Goal: Contribute content: Add original content to the website for others to see

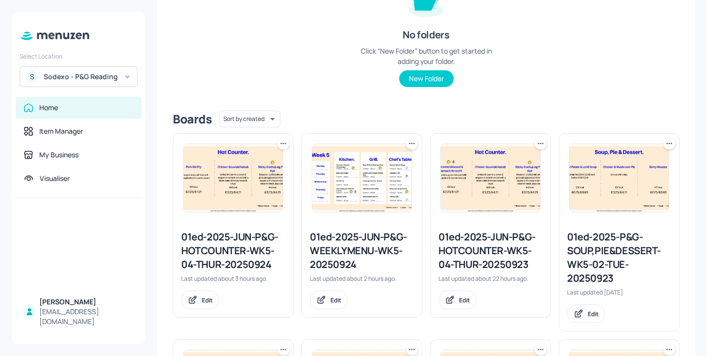
scroll to position [182, 0]
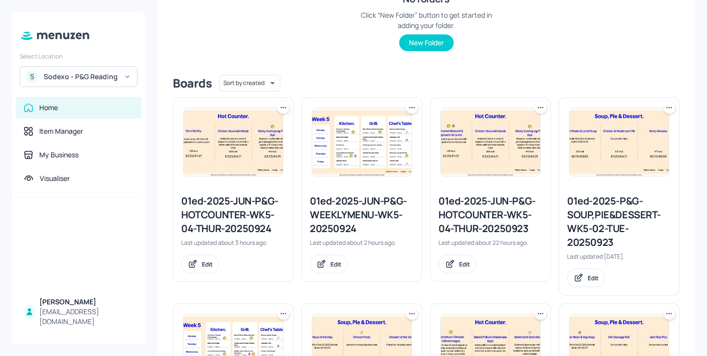
click at [362, 207] on div "01ed-2025-JUN-P&G-WEEKLYMENU-WK5-20250924" at bounding box center [362, 214] width 104 height 41
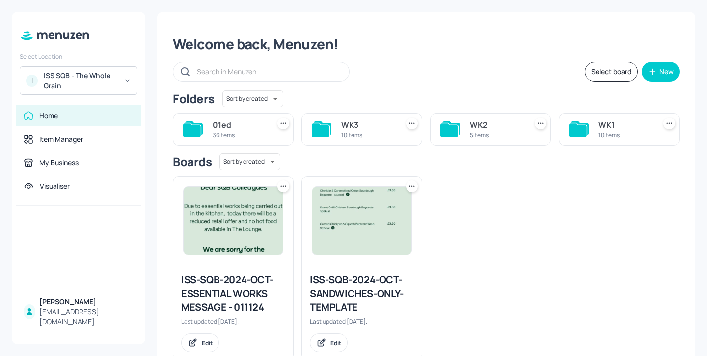
click at [620, 130] on div "WK1" at bounding box center [625, 125] width 53 height 12
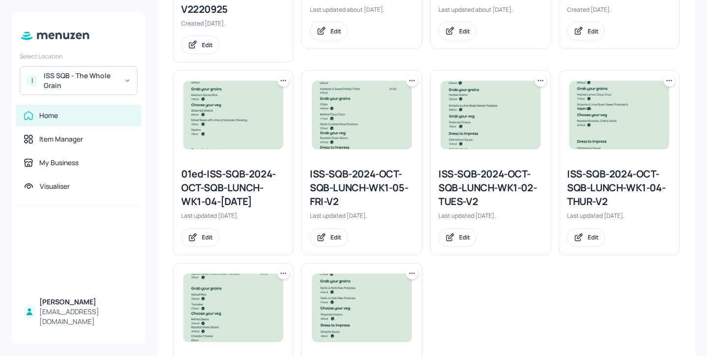
scroll to position [502, 0]
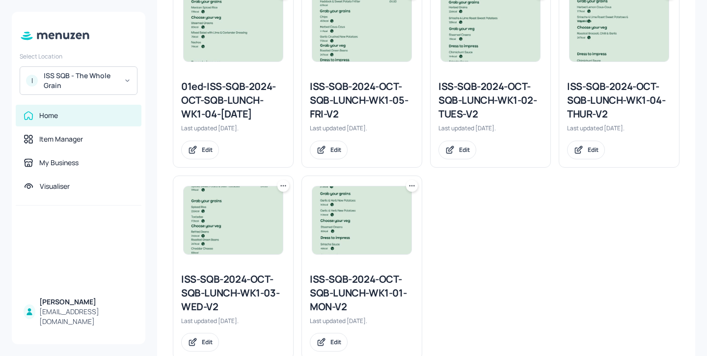
click at [218, 288] on div "ISS-SQB-2024-OCT-SQB-LUNCH-WK1-03-WED-V2" at bounding box center [233, 292] width 104 height 41
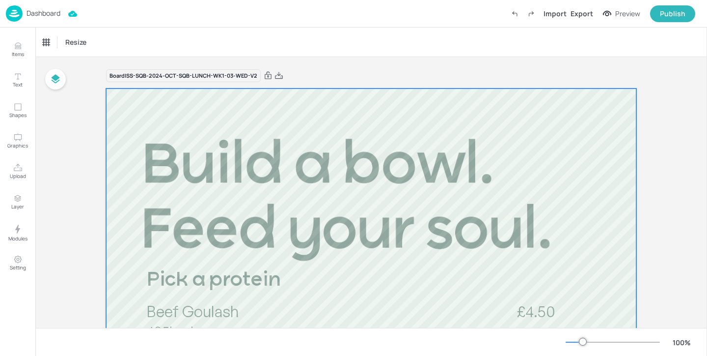
scroll to position [230, 0]
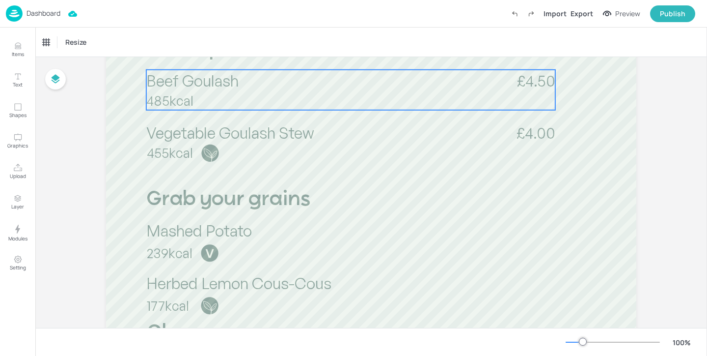
click at [237, 103] on p "485kcal" at bounding box center [214, 100] width 136 height 19
click at [57, 42] on div "Beef Goulash" at bounding box center [61, 42] width 36 height 9
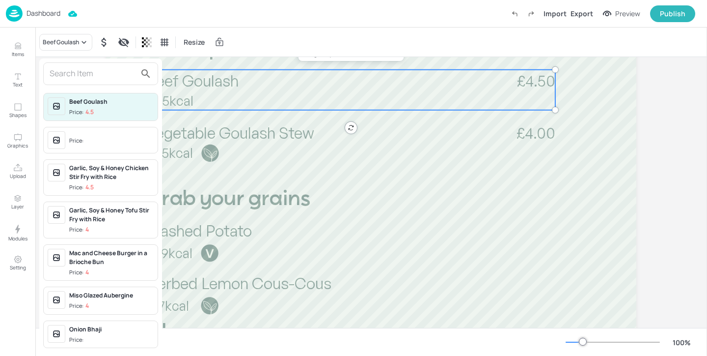
click at [95, 65] on div at bounding box center [100, 73] width 115 height 23
click at [98, 71] on input "text" at bounding box center [93, 74] width 86 height 16
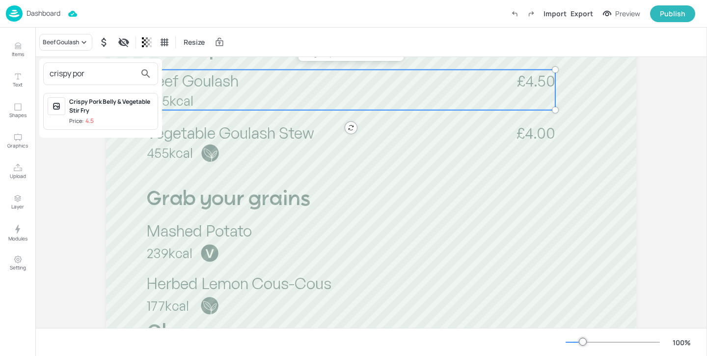
type input "crispy por"
click at [133, 127] on div "Crispy Pork Belly & Vegetable Stir Fry Price: 4.5" at bounding box center [100, 111] width 115 height 37
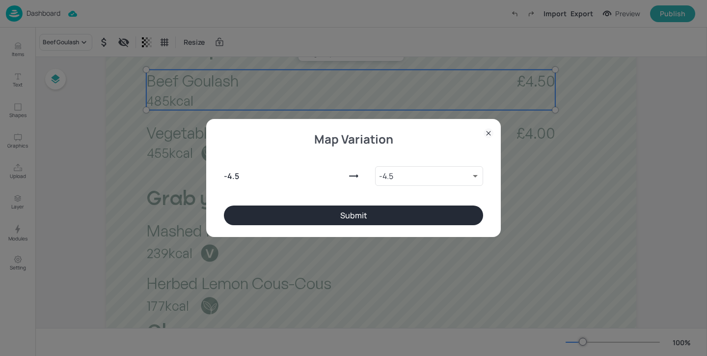
click at [366, 216] on button "Submit" at bounding box center [353, 215] width 259 height 20
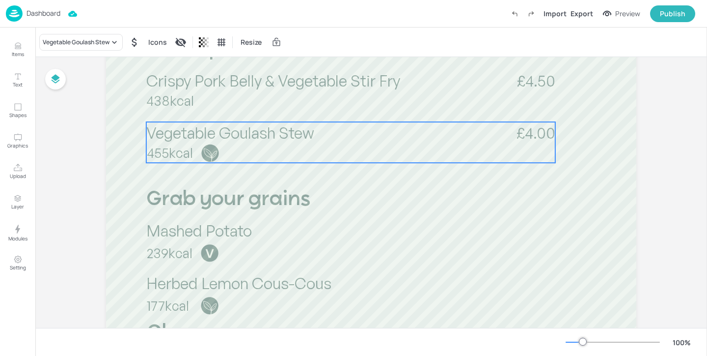
click at [339, 152] on div "Vegetable Goulash Stew 455kcal £4.00" at bounding box center [350, 142] width 409 height 41
click at [84, 44] on div "Vegetable Goulash Stew" at bounding box center [76, 42] width 67 height 9
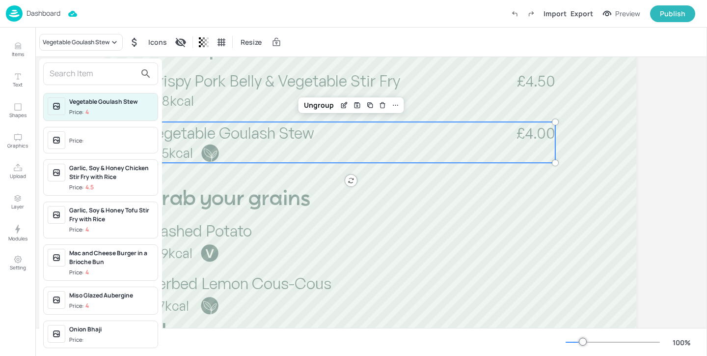
click at [109, 70] on input "text" at bounding box center [93, 74] width 86 height 16
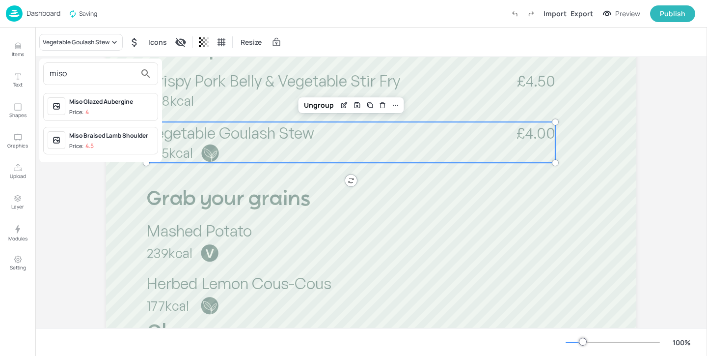
type input "miso"
click at [20, 49] on div at bounding box center [353, 178] width 707 height 356
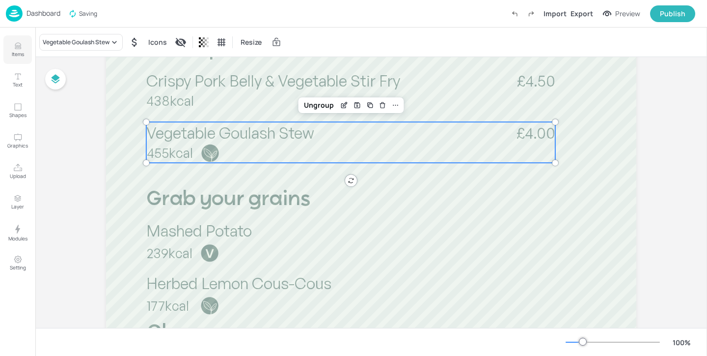
click at [14, 51] on p "Items" at bounding box center [18, 54] width 12 height 7
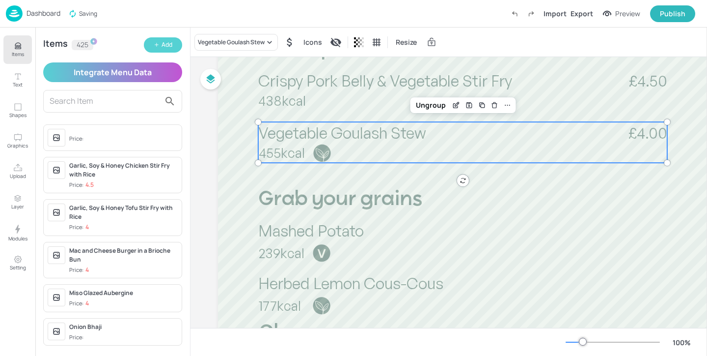
click at [166, 47] on div "Add" at bounding box center [167, 44] width 11 height 9
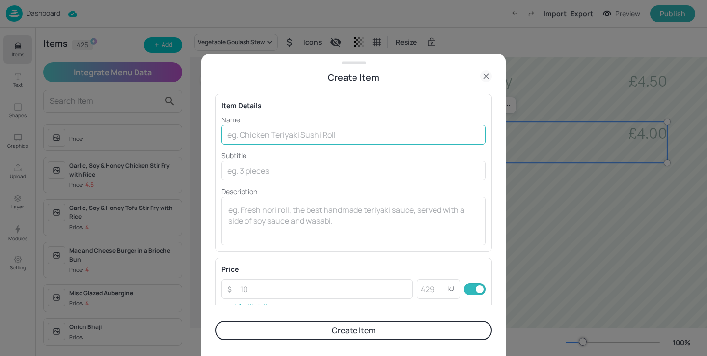
click at [285, 137] on input "text" at bounding box center [354, 135] width 264 height 20
paste input "Miso Sesame Tuna"
type input "Miso Sesame Tuna"
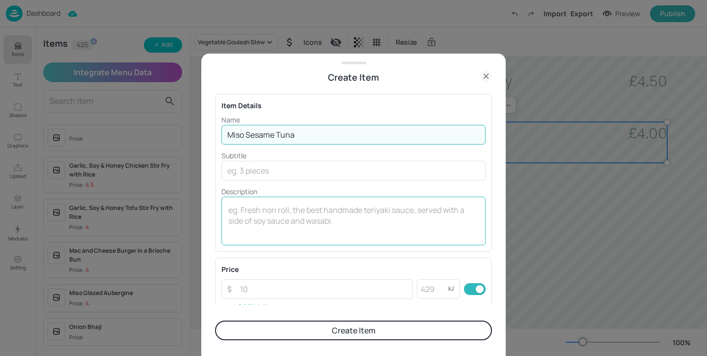
click at [287, 216] on textarea at bounding box center [353, 220] width 251 height 32
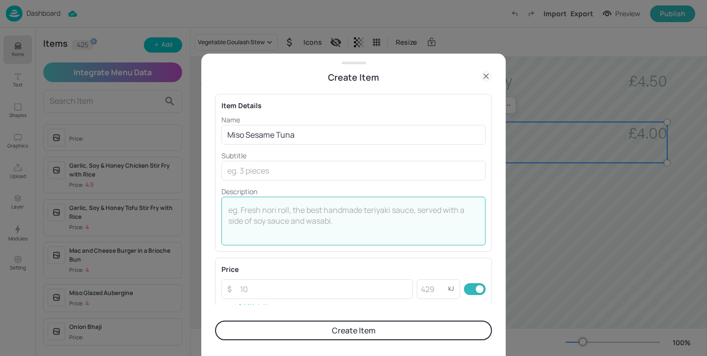
click at [272, 204] on textarea at bounding box center [353, 220] width 251 height 32
paste textarea "324kcal"
type textarea "324kcal"
click at [337, 288] on input "number" at bounding box center [323, 289] width 179 height 20
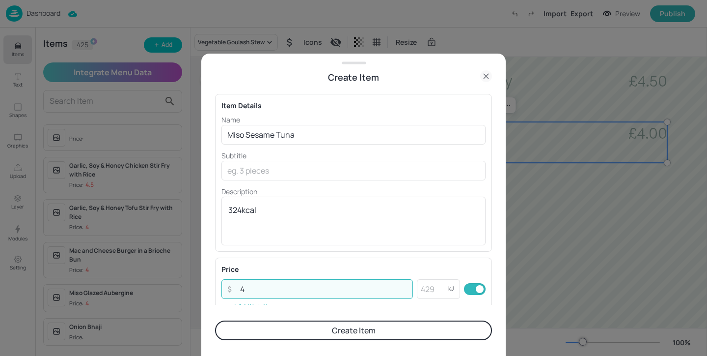
type input "4"
click at [361, 334] on button "Create Item" at bounding box center [353, 330] width 277 height 20
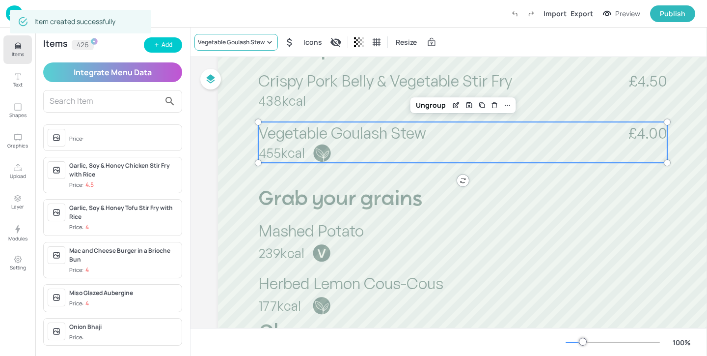
click at [225, 48] on div "Vegetable Goulash Stew" at bounding box center [237, 42] width 84 height 17
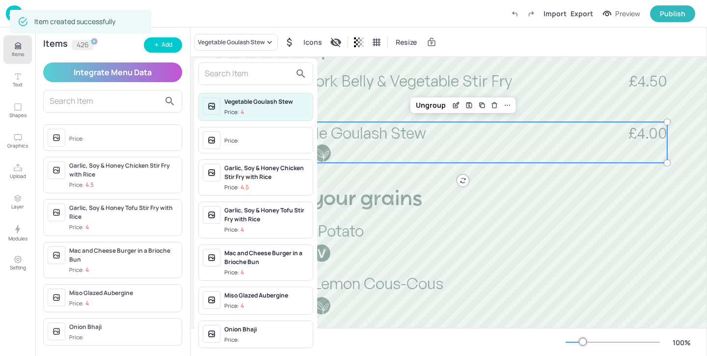
click at [240, 75] on input "text" at bounding box center [248, 74] width 86 height 16
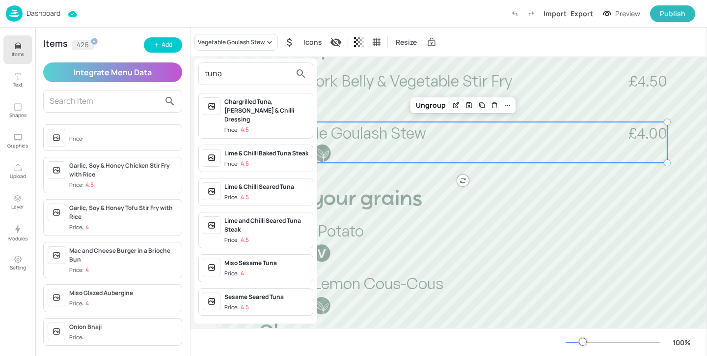
type input "tuna"
click at [276, 267] on div "Miso Sesame Tuna Price: 4" at bounding box center [267, 267] width 85 height 19
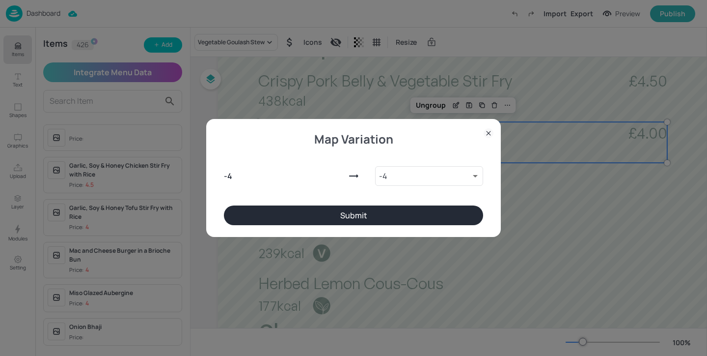
click at [403, 219] on button "Submit" at bounding box center [353, 215] width 259 height 20
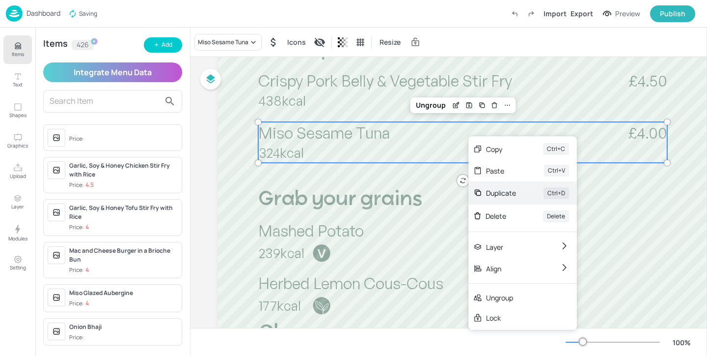
click at [508, 196] on div "Duplicate" at bounding box center [501, 193] width 30 height 10
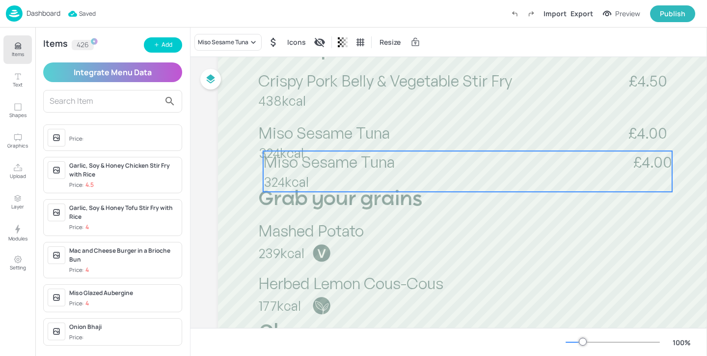
drag, startPoint x: 463, startPoint y: 162, endPoint x: 463, endPoint y: 186, distance: 24.1
click at [463, 186] on div "Miso Sesame Tuna 324kcal £4.00" at bounding box center [467, 171] width 409 height 41
click at [243, 44] on div "Miso Sesame Tuna" at bounding box center [223, 42] width 51 height 9
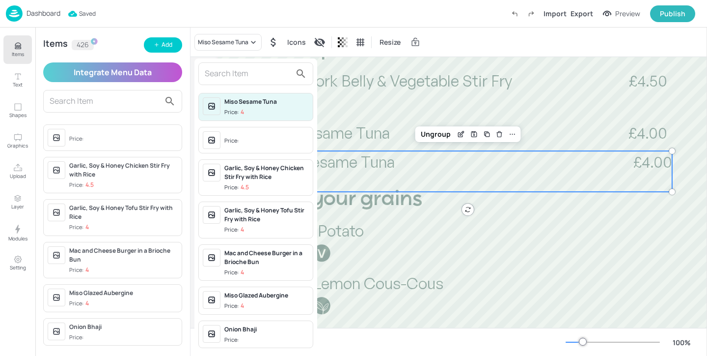
click at [227, 82] on div at bounding box center [255, 73] width 115 height 23
click at [227, 74] on input "text" at bounding box center [248, 74] width 86 height 16
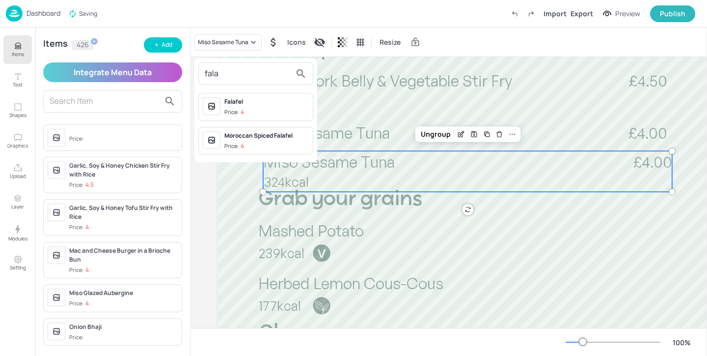
type input "fala"
click at [442, 146] on div at bounding box center [353, 178] width 707 height 356
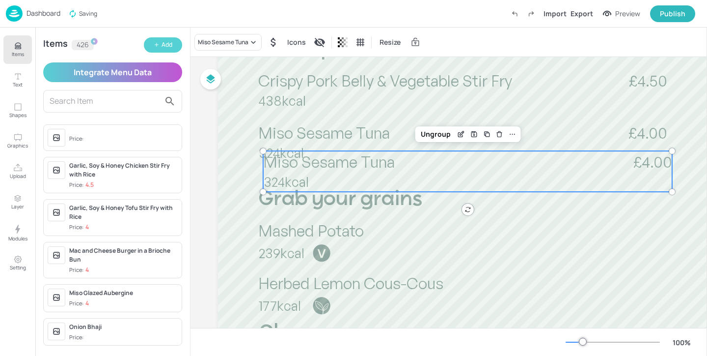
click at [172, 38] on button "Add" at bounding box center [163, 44] width 38 height 15
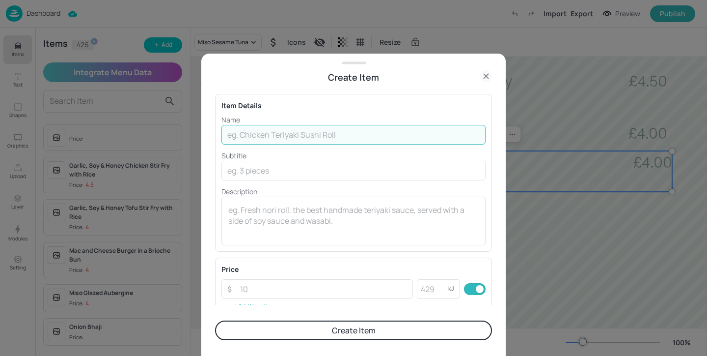
click at [258, 132] on input "text" at bounding box center [354, 135] width 264 height 20
paste input "Sweet potato falafel, vegetable and hummus mezze with Beetroot wrap"
click at [249, 136] on input "Sweet potato falafel, vegetable and hummus mezze with Beetroot wrap" at bounding box center [354, 135] width 264 height 20
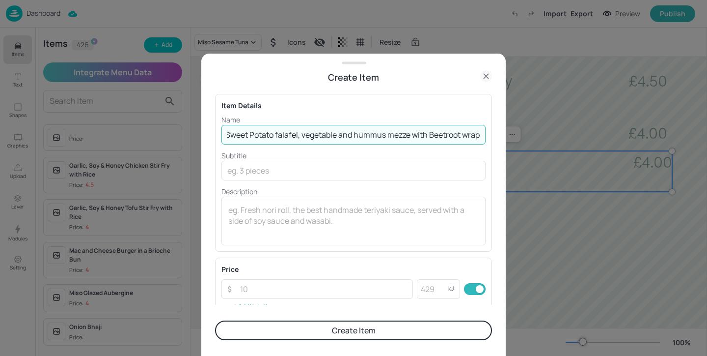
click at [275, 136] on input "Sweet Potato falafel, vegetable and hummus mezze with Beetroot wrap" at bounding box center [354, 135] width 264 height 20
click at [304, 137] on input "Sweet Potato Falafel, vegetable and hummus mezze with Beetroot wrap" at bounding box center [354, 135] width 264 height 20
drag, startPoint x: 354, startPoint y: 135, endPoint x: 339, endPoint y: 137, distance: 14.8
click at [339, 137] on input "Sweet Potato Falafel, Vegetable and Hummus mezze with Beetroot wrap" at bounding box center [354, 135] width 264 height 20
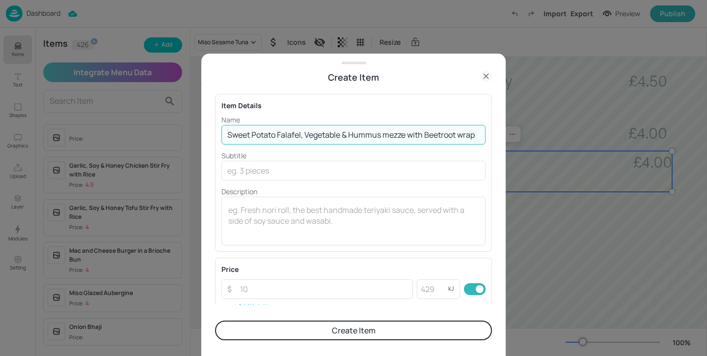
click at [388, 138] on input "Sweet Potato Falafel, Vegetable & Hummus mezze with Beetroot wrap" at bounding box center [354, 135] width 264 height 20
click at [466, 137] on input "Sweet Potato Falafel, Vegetable & Hummus Mezze with Beetroot wrap" at bounding box center [354, 135] width 264 height 20
drag, startPoint x: 454, startPoint y: 136, endPoint x: 565, endPoint y: 136, distance: 111.5
click at [565, 136] on div "Create Item Item Details Name Sweet Potato Falafel, Vegetable & Hummus Mezze wi…" at bounding box center [353, 178] width 707 height 356
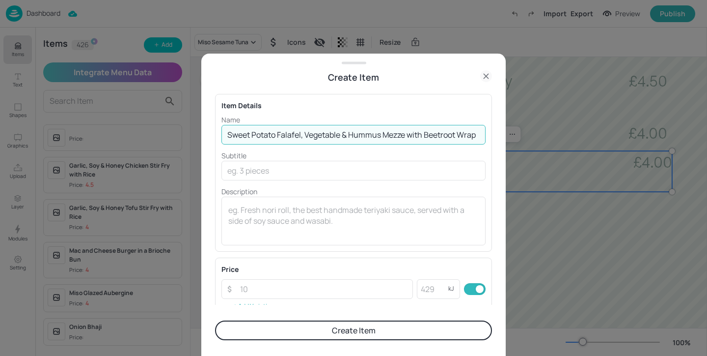
scroll to position [0, 0]
drag, startPoint x: 347, startPoint y: 131, endPoint x: 84, endPoint y: 123, distance: 263.4
click at [84, 123] on div "Create Item Item Details Name Sweet Potato Falafel, Vegetable & Hummus Mezze wi…" at bounding box center [353, 178] width 707 height 356
type input "Sweet Potato Falafel, Vegetable & Hummus Mezze with Beetroot Wrap"
click at [322, 156] on p "Subtitle" at bounding box center [354, 155] width 264 height 10
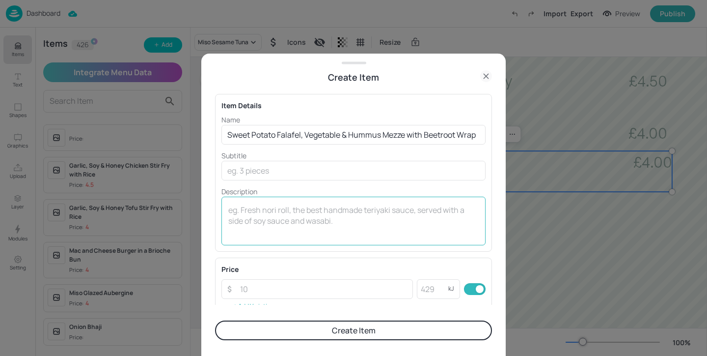
click at [257, 203] on div "x ​" at bounding box center [354, 221] width 264 height 49
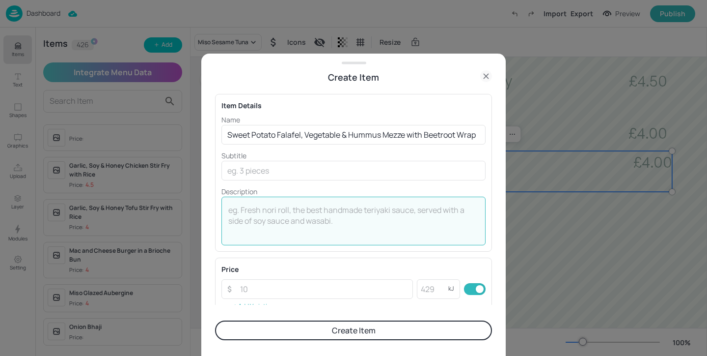
click at [246, 203] on div "x ​" at bounding box center [354, 221] width 264 height 49
paste textarea "605kcal"
type textarea "605kcal"
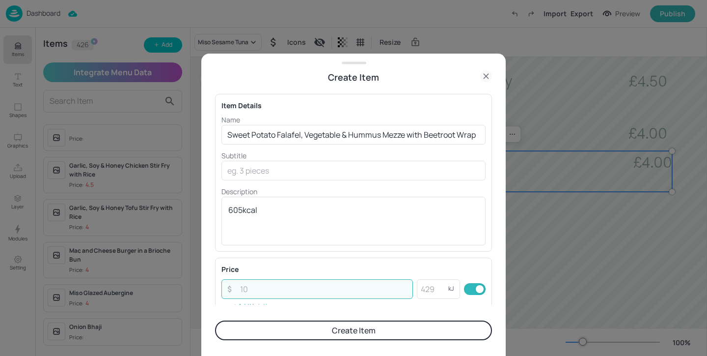
click at [384, 289] on input "number" at bounding box center [323, 289] width 179 height 20
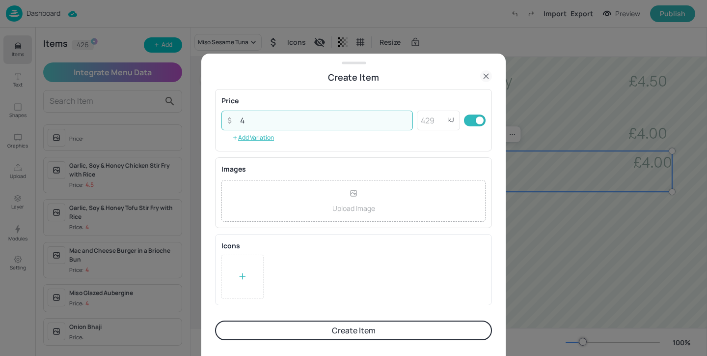
type input "4"
click at [225, 286] on div at bounding box center [243, 276] width 42 height 44
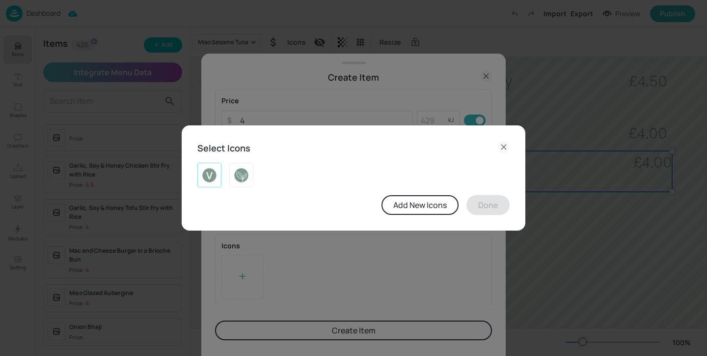
click at [209, 175] on img at bounding box center [209, 175] width 15 height 16
click at [238, 175] on img at bounding box center [241, 175] width 15 height 16
click at [237, 175] on img at bounding box center [241, 175] width 15 height 16
click at [481, 204] on button "Done" at bounding box center [488, 205] width 43 height 20
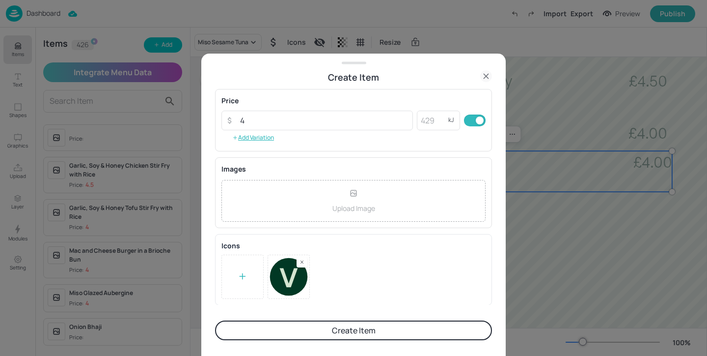
click at [400, 327] on button "Create Item" at bounding box center [353, 330] width 277 height 20
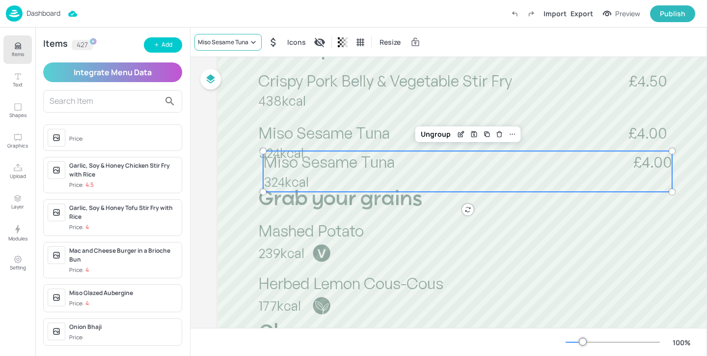
click at [237, 46] on div "Miso Sesame Tuna" at bounding box center [228, 42] width 67 height 17
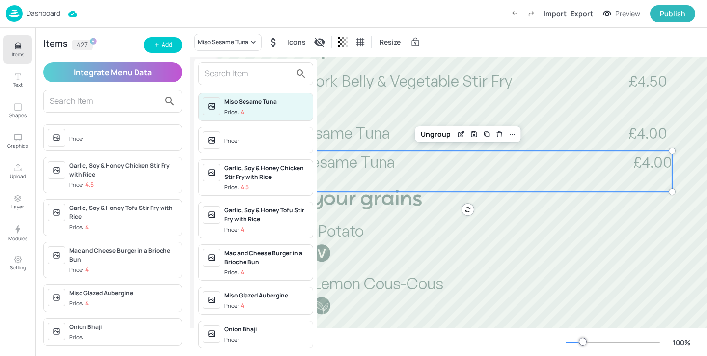
click at [239, 72] on input "text" at bounding box center [248, 74] width 86 height 16
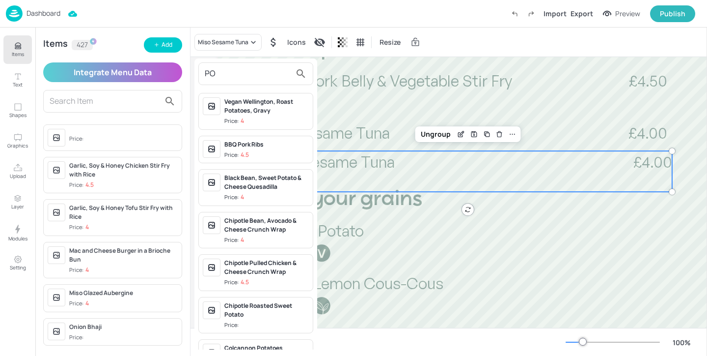
type input "P"
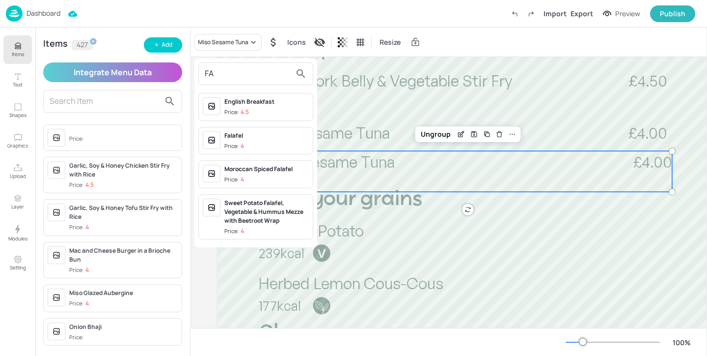
type input "FA"
click at [273, 225] on div "Sweet Potato Falafel, Vegetable & Hummus Mezze with Beetroot Wrap Price: 4" at bounding box center [267, 216] width 85 height 37
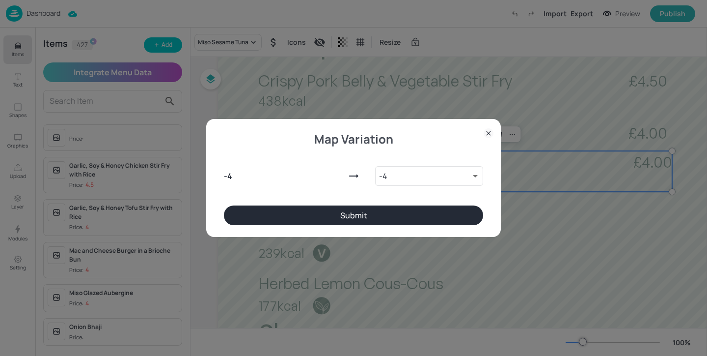
click at [368, 217] on button "Submit" at bounding box center [353, 215] width 259 height 20
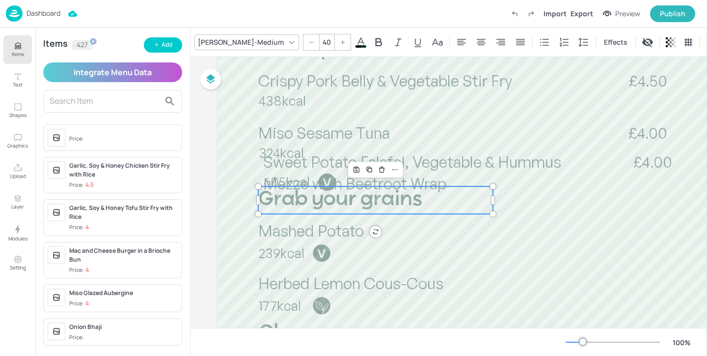
click at [317, 198] on span "Grab your grains" at bounding box center [340, 200] width 164 height 20
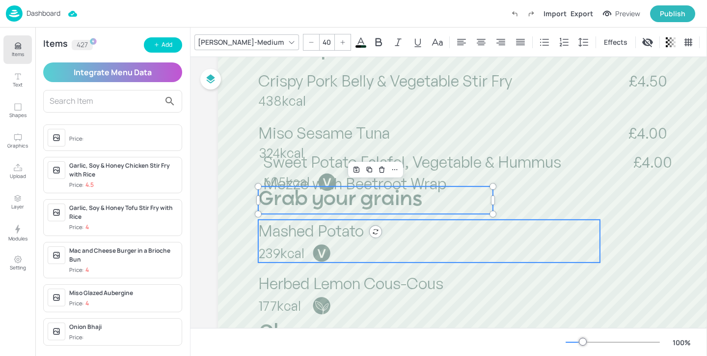
click at [317, 240] on p "Mashed Potato" at bounding box center [429, 231] width 342 height 22
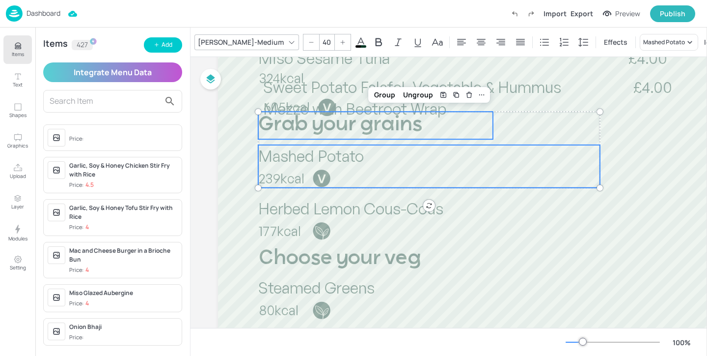
scroll to position [349, 0]
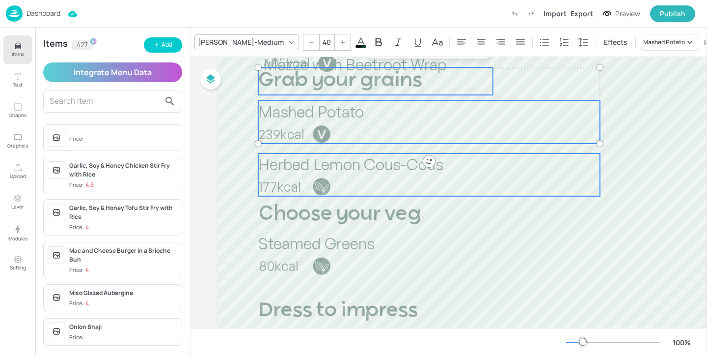
click at [340, 165] on span "Herbed Lemon Cous-Cous" at bounding box center [350, 164] width 185 height 20
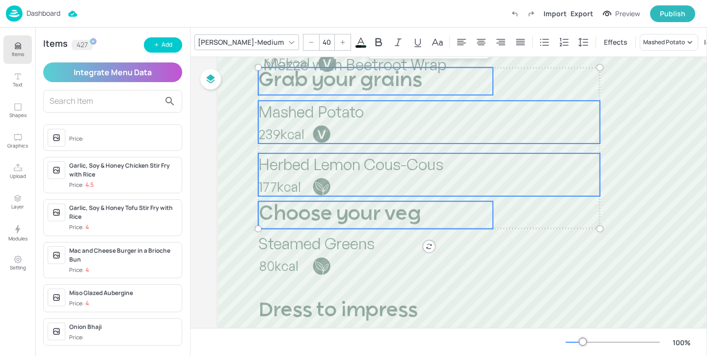
click at [335, 209] on span "Choose your veg" at bounding box center [339, 214] width 163 height 20
click at [334, 241] on span "Steamed Greens" at bounding box center [316, 243] width 116 height 20
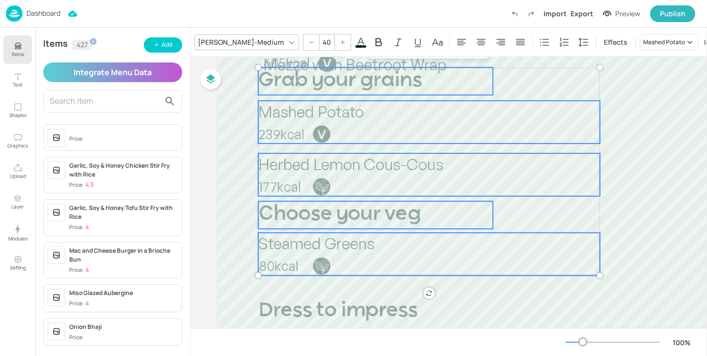
scroll to position [456, 0]
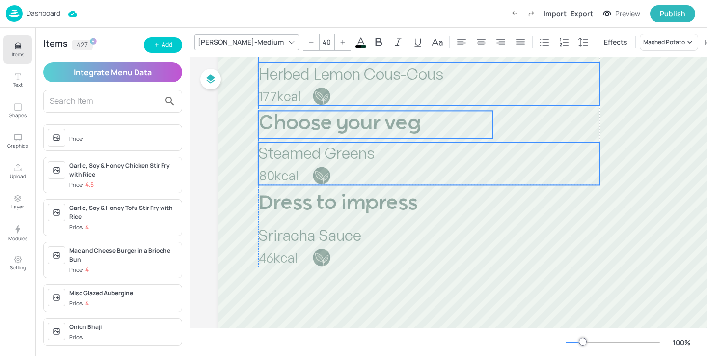
drag, startPoint x: 351, startPoint y: 146, endPoint x: 350, endPoint y: 163, distance: 16.7
click at [350, 163] on p "Steamed Greens" at bounding box center [429, 153] width 342 height 22
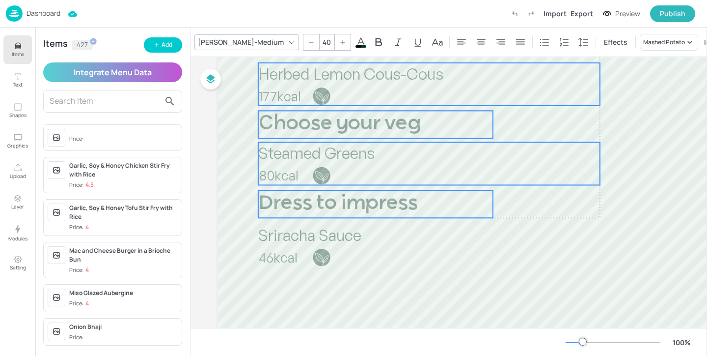
click at [336, 201] on span "Dress to impress" at bounding box center [338, 204] width 160 height 20
click at [336, 240] on span "Sriracha Sauce" at bounding box center [309, 235] width 103 height 20
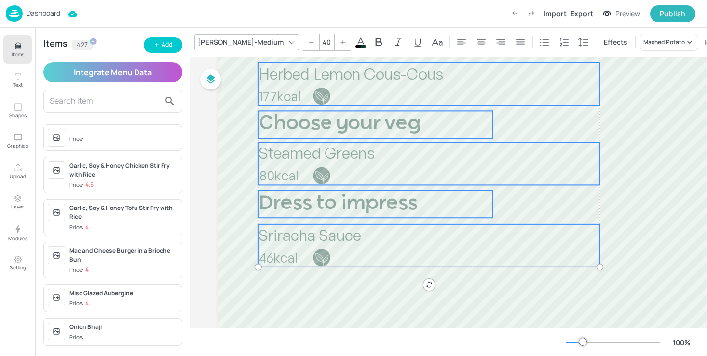
scroll to position [555, 0]
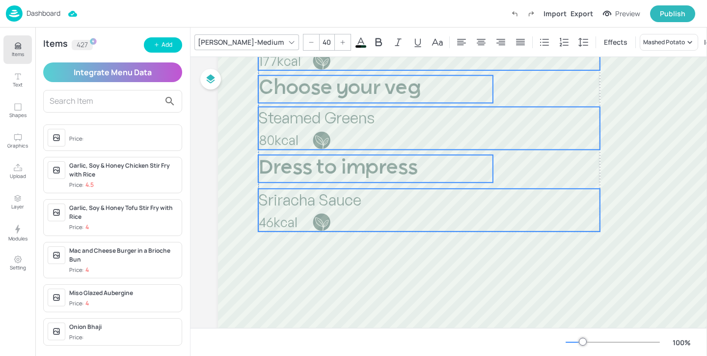
drag, startPoint x: 341, startPoint y: 153, endPoint x: 341, endPoint y: 217, distance: 63.4
click at [341, 217] on p "46kcal" at bounding box center [327, 222] width 136 height 19
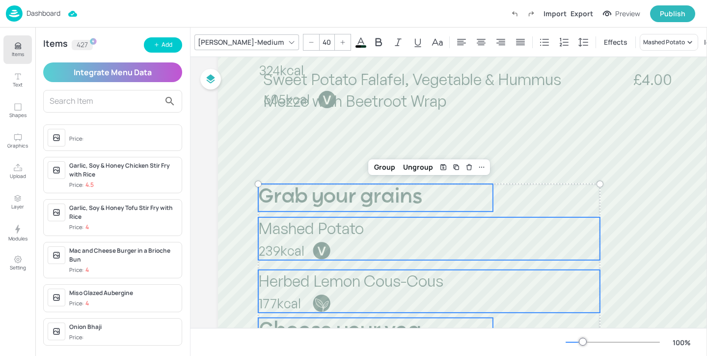
scroll to position [291, 0]
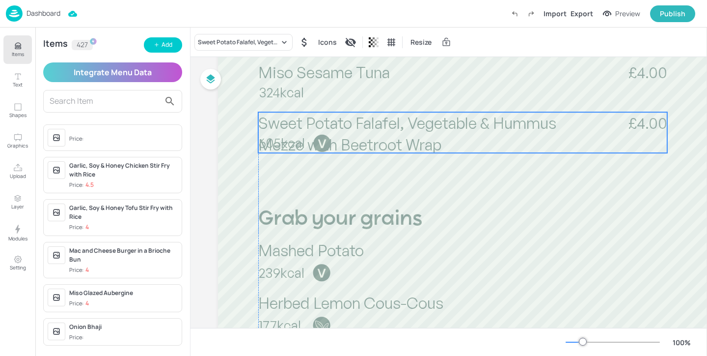
drag, startPoint x: 336, startPoint y: 114, endPoint x: 330, endPoint y: 136, distance: 22.4
click at [330, 136] on div at bounding box center [322, 143] width 19 height 19
click at [432, 93] on div "Ungroup" at bounding box center [431, 95] width 38 height 13
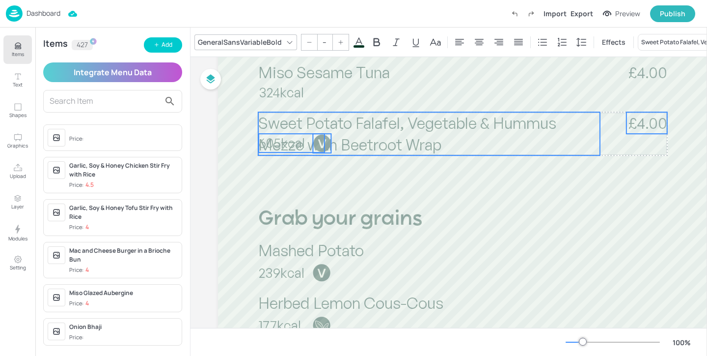
click at [293, 144] on span "605kcal" at bounding box center [282, 143] width 46 height 16
type input "27"
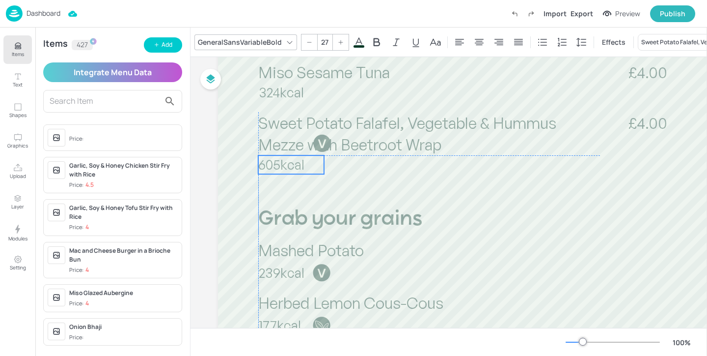
drag, startPoint x: 292, startPoint y: 144, endPoint x: 291, endPoint y: 166, distance: 21.1
click at [291, 166] on span "605kcal" at bounding box center [281, 164] width 46 height 16
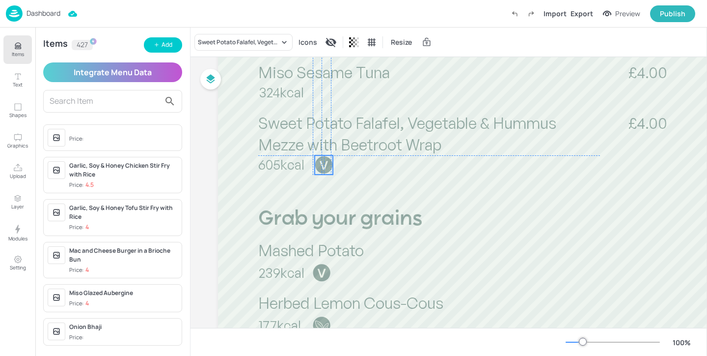
drag, startPoint x: 327, startPoint y: 143, endPoint x: 328, endPoint y: 165, distance: 22.1
click at [328, 165] on div at bounding box center [323, 164] width 19 height 19
click at [299, 169] on span "605kcal" at bounding box center [281, 164] width 46 height 16
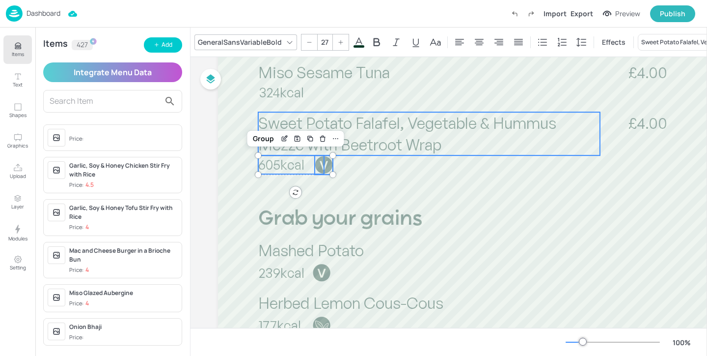
type input "--"
click at [448, 148] on p "Sweet Potato Falafel, Vegetable & Hummus Mezze with Beetroot Wrap" at bounding box center [429, 133] width 342 height 43
click at [655, 125] on span "£4.00" at bounding box center [648, 123] width 39 height 20
click at [437, 100] on div "Group" at bounding box center [431, 95] width 29 height 13
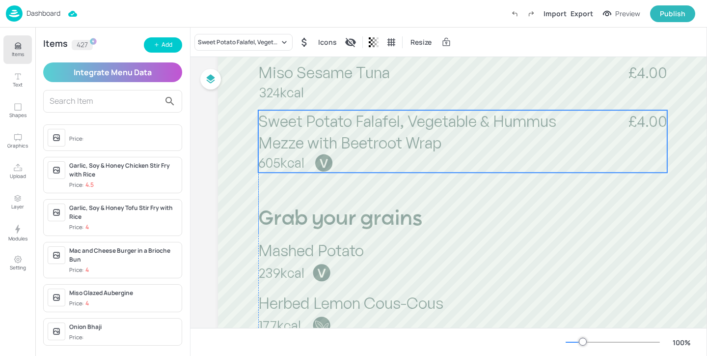
click at [429, 145] on span "Sweet Potato Falafel, Vegetable & Hummus Mezze with Beetroot Wrap" at bounding box center [407, 131] width 298 height 41
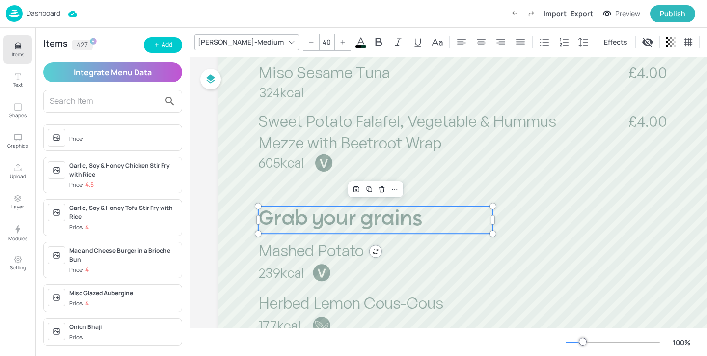
click at [465, 223] on p "Grab your grains" at bounding box center [375, 220] width 235 height 28
click at [545, 209] on div at bounding box center [483, 269] width 531 height 943
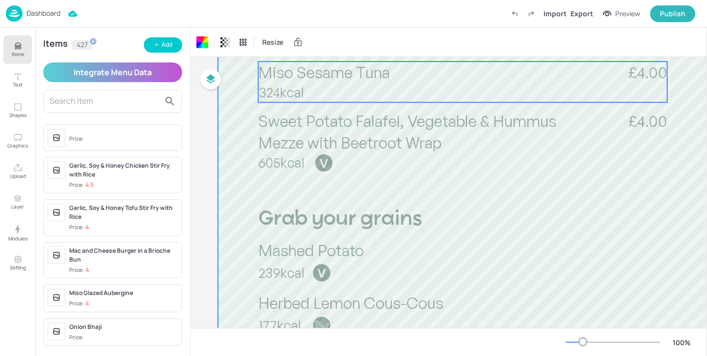
click at [508, 75] on p "Miso Sesame Tuna" at bounding box center [429, 72] width 342 height 22
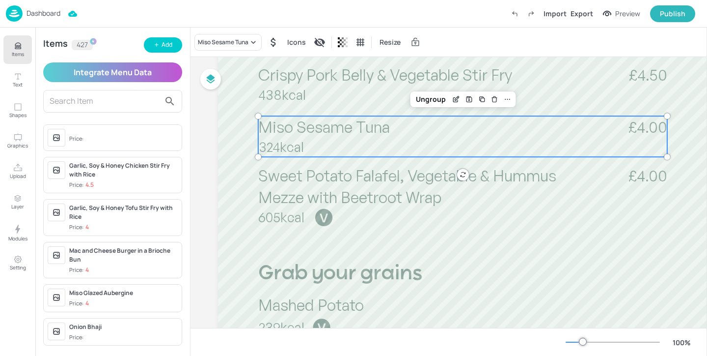
scroll to position [212, 0]
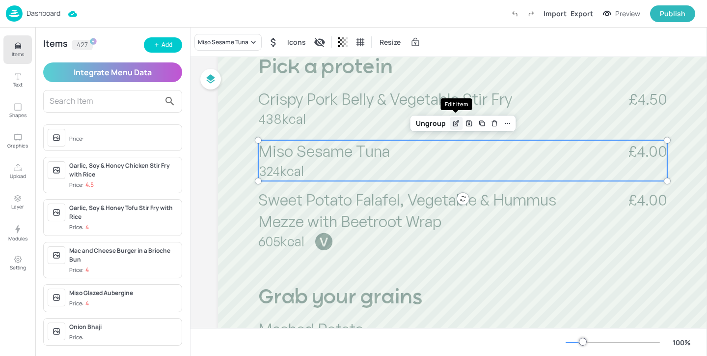
click at [457, 123] on icon "Edit Item" at bounding box center [456, 123] width 8 height 8
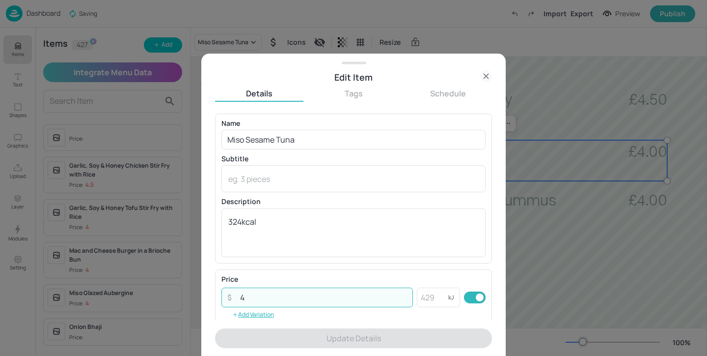
click at [254, 294] on input "4" at bounding box center [323, 297] width 179 height 20
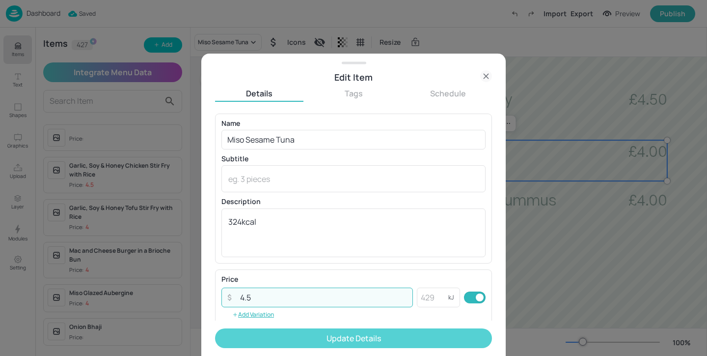
type input "4.5"
click at [348, 335] on button "Update Details" at bounding box center [353, 338] width 277 height 20
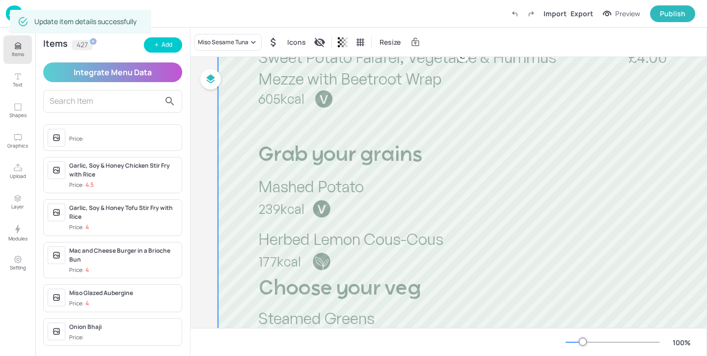
scroll to position [368, 0]
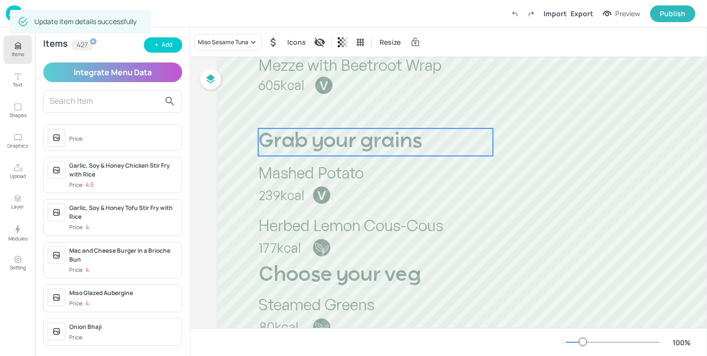
click at [353, 139] on span "Grab your grains" at bounding box center [340, 142] width 164 height 20
